Goal: Transaction & Acquisition: Purchase product/service

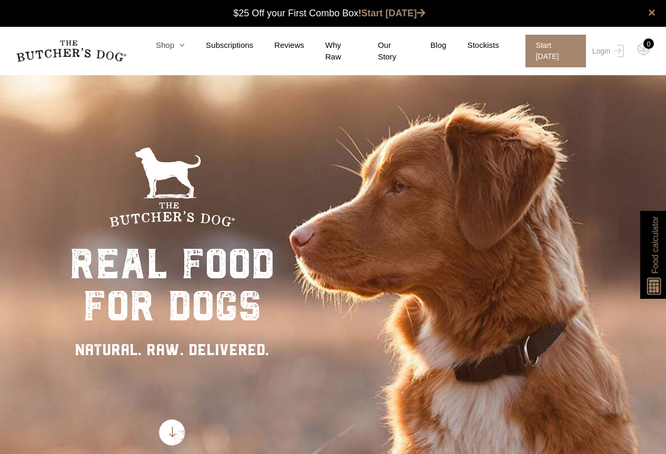
click at [185, 49] on icon at bounding box center [179, 45] width 11 height 8
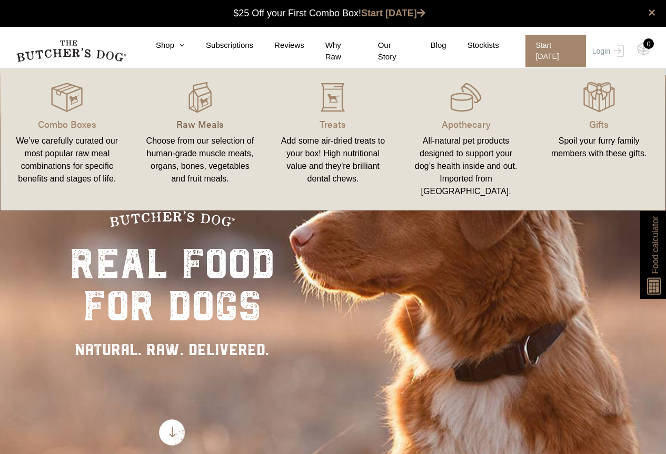
click at [192, 119] on p "Raw Meals" at bounding box center [200, 124] width 108 height 14
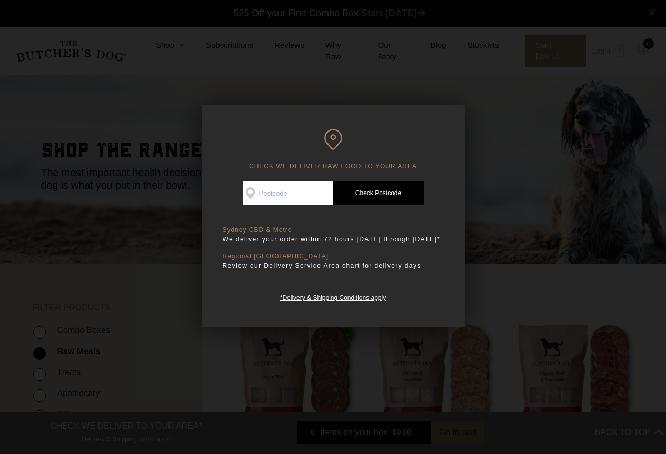
click at [303, 208] on div "Good news! We deliver to your area Check Availability At Check Postcode TREATS …" at bounding box center [333, 242] width 221 height 122
click at [282, 196] on input "Check Availability At" at bounding box center [288, 193] width 91 height 24
type input "6168"
click at [388, 184] on link "Check Postcode" at bounding box center [378, 193] width 91 height 24
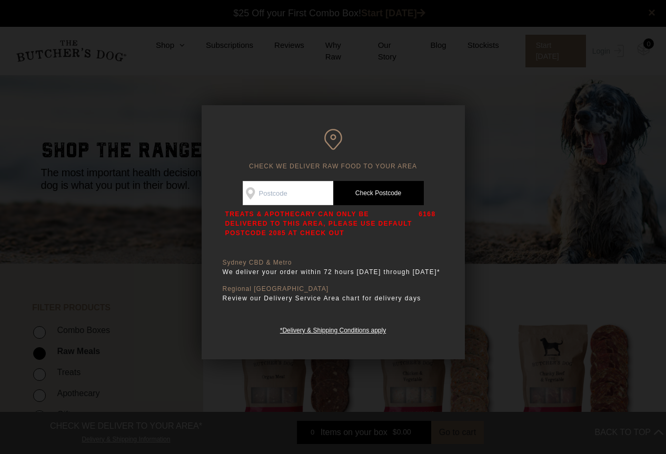
click at [103, 115] on div at bounding box center [333, 227] width 666 height 454
